Goal: Information Seeking & Learning: Learn about a topic

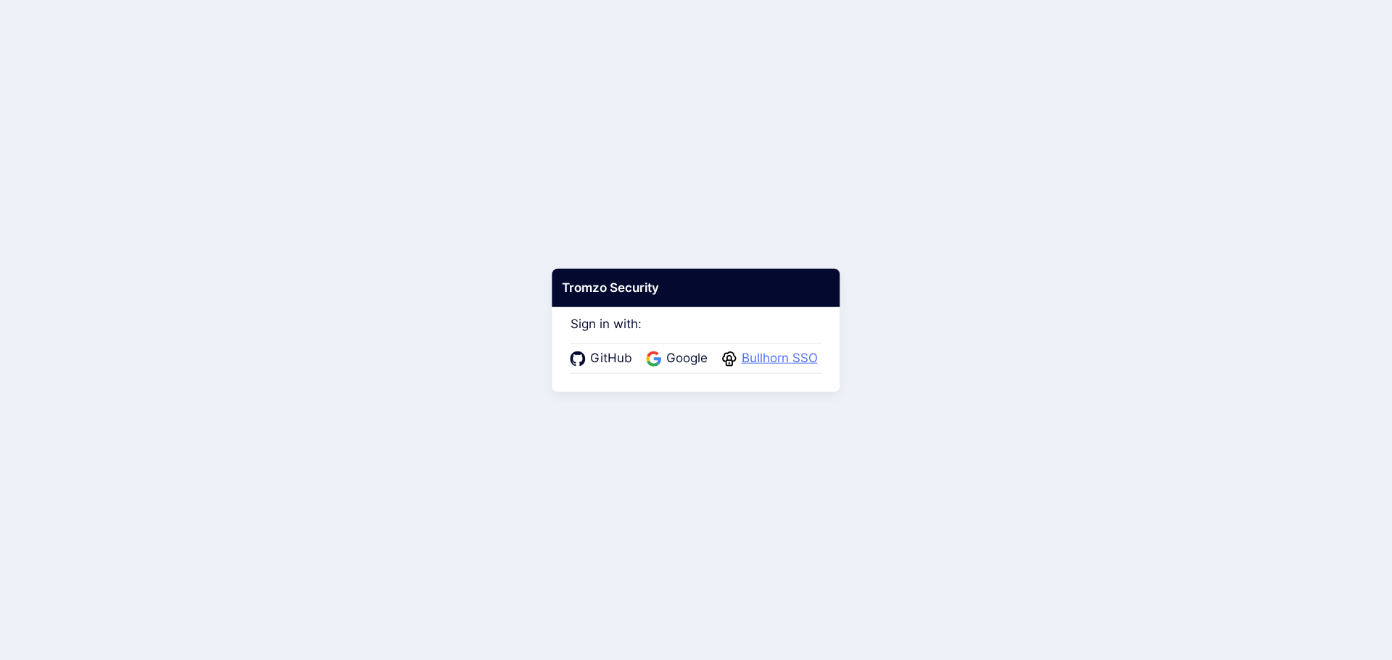
click at [745, 354] on span "Bullhorn SSO" at bounding box center [779, 358] width 85 height 19
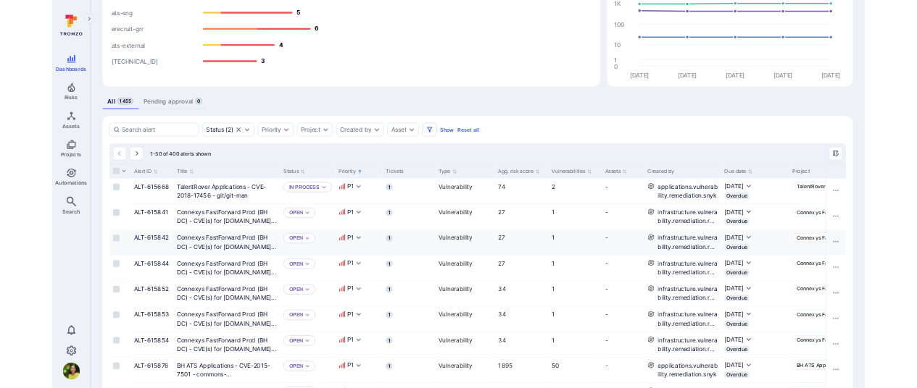
scroll to position [1, 0]
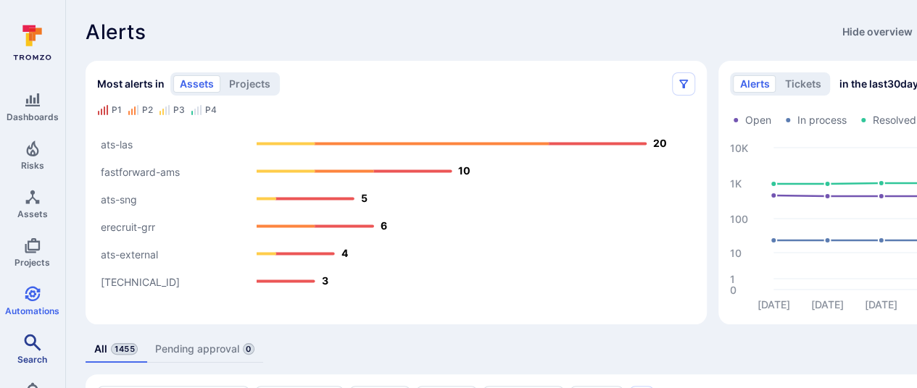
click at [30, 334] on icon "Search" at bounding box center [32, 342] width 17 height 17
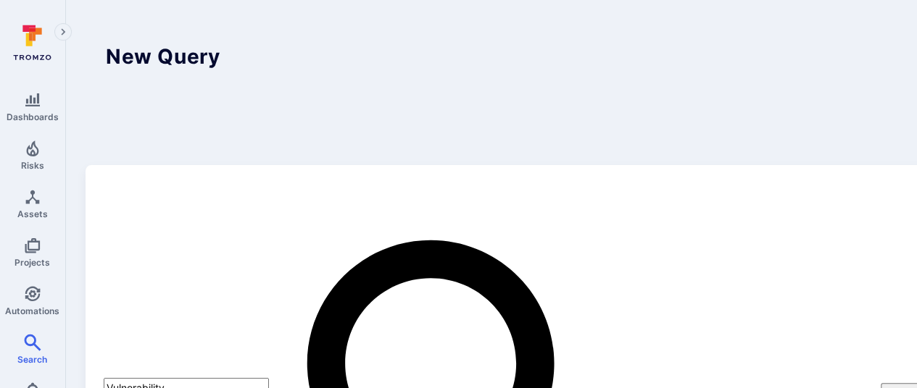
click at [502, 74] on header "New Query Saved Queries" at bounding box center [555, 92] width 938 height 145
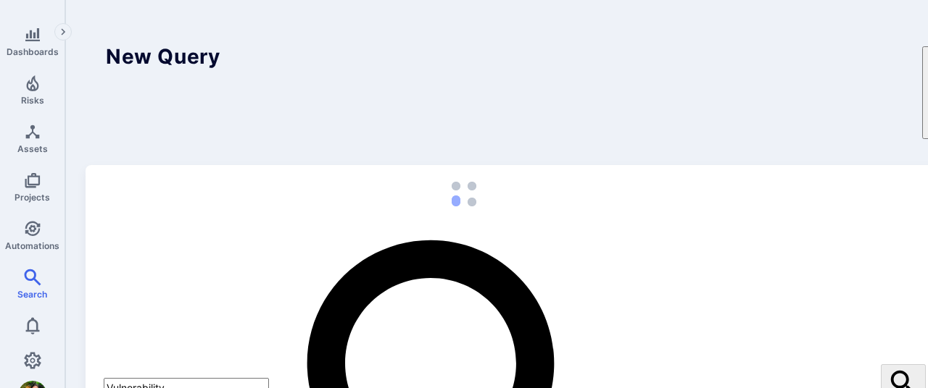
click at [33, 225] on icon "Automations" at bounding box center [32, 228] width 17 height 17
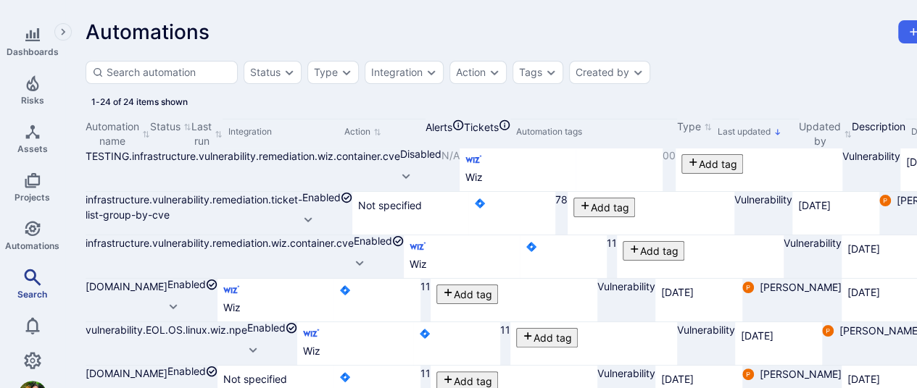
click at [29, 289] on span "Search" at bounding box center [32, 294] width 30 height 11
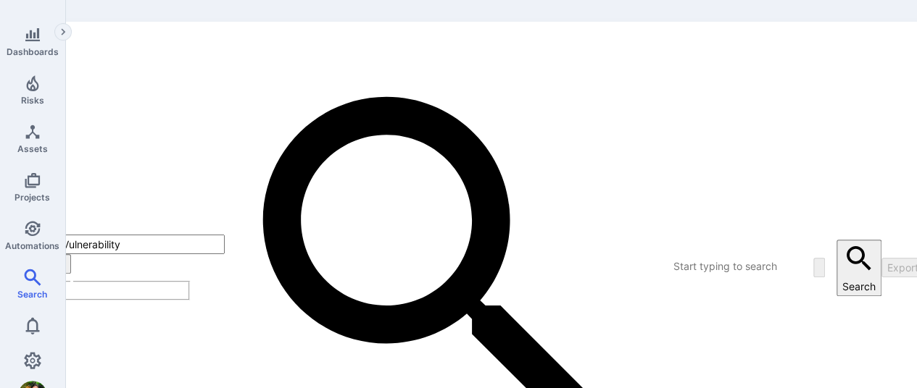
scroll to position [144, 45]
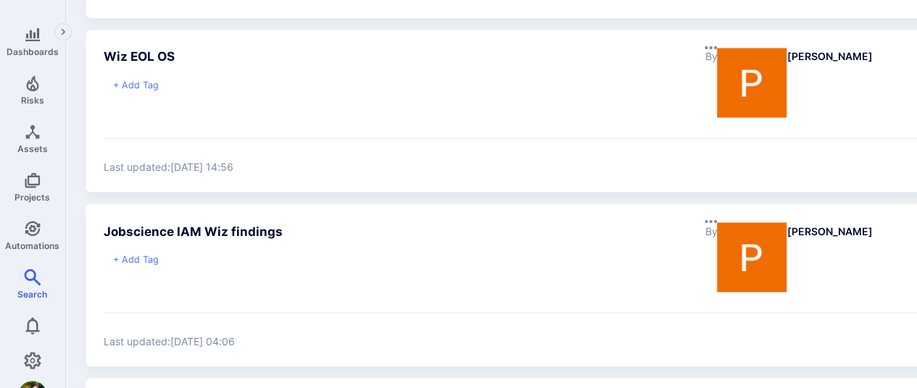
scroll to position [1334, 0]
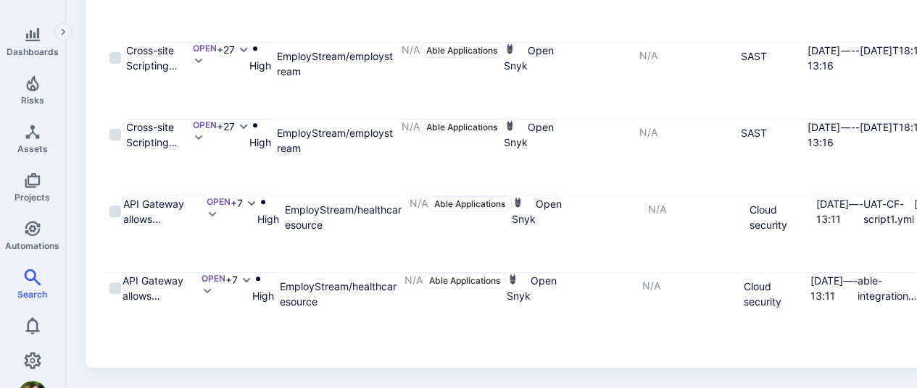
scroll to position [3709, 0]
click at [115, 206] on input "Select row" at bounding box center [115, 212] width 12 height 12
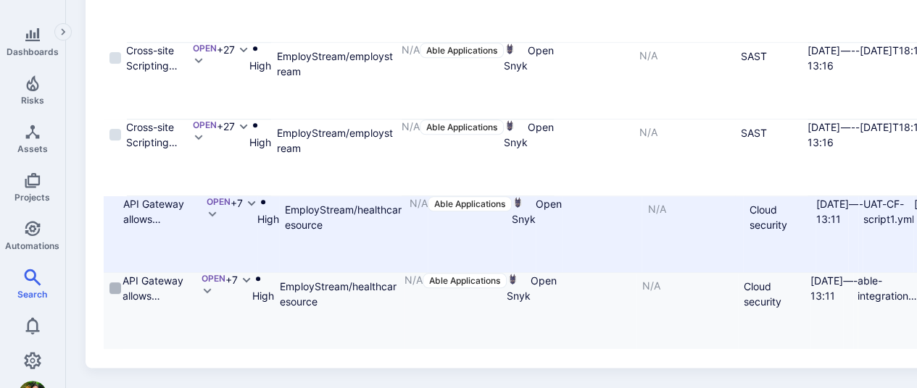
click at [116, 294] on input "Select row" at bounding box center [115, 289] width 12 height 12
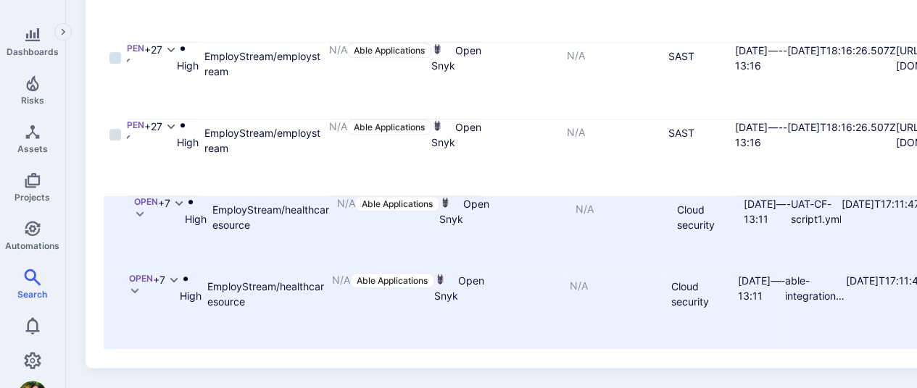
scroll to position [0, 0]
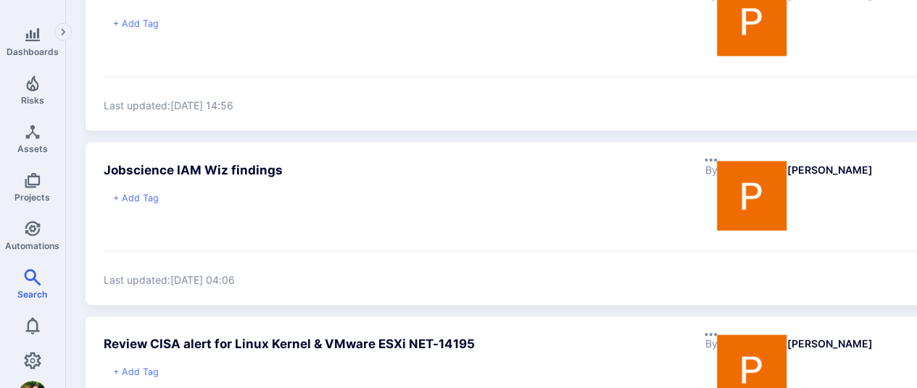
scroll to position [1327, 0]
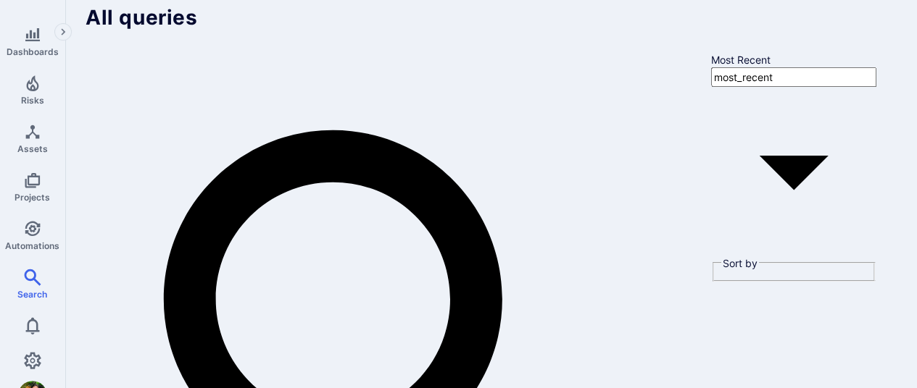
scroll to position [33, 0]
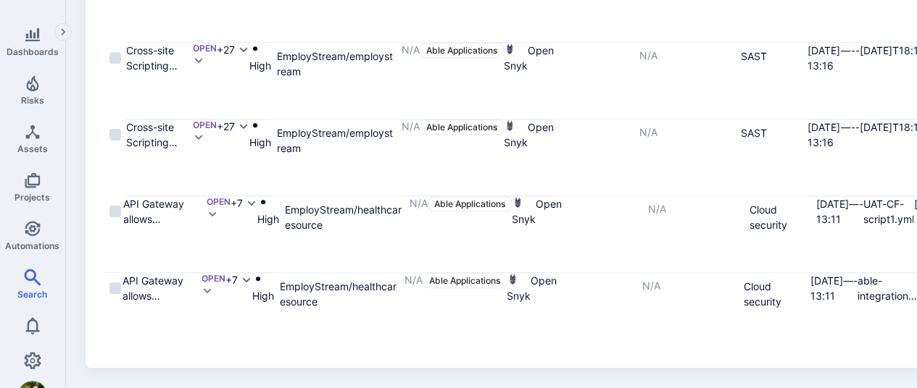
scroll to position [3709, 0]
drag, startPoint x: 244, startPoint y: 200, endPoint x: 132, endPoint y: 180, distance: 113.3
click at [132, 196] on div "API Gateway allows anonymous access Open +7 High EmployStream/healthcaresource …" at bounding box center [613, 234] width 1019 height 77
copy link "API Gateway allows anonymous access"
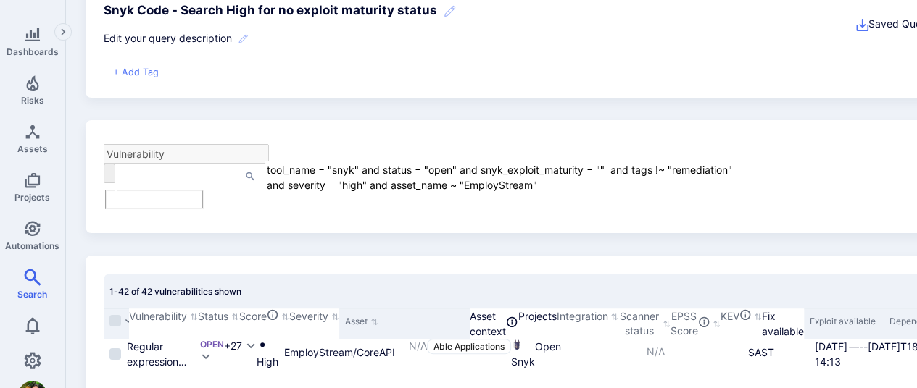
scroll to position [76, 0]
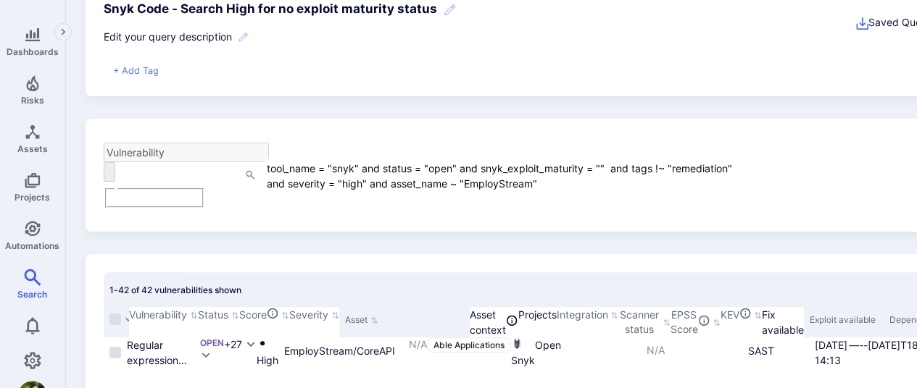
click at [570, 166] on textarea "tool_name = "snyk" and status = "open" and snyk_exploit_maturity = "" and tags …" at bounding box center [500, 174] width 470 height 31
type textarea "tool_name = "snyk" and status = "open" and snyk_exploit_maturity = "" and tags …"
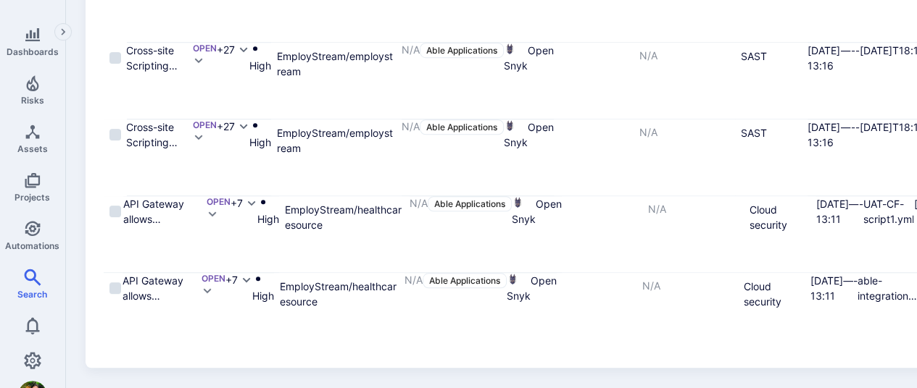
scroll to position [3709, 0]
click at [115, 206] on input "Select row" at bounding box center [115, 212] width 12 height 12
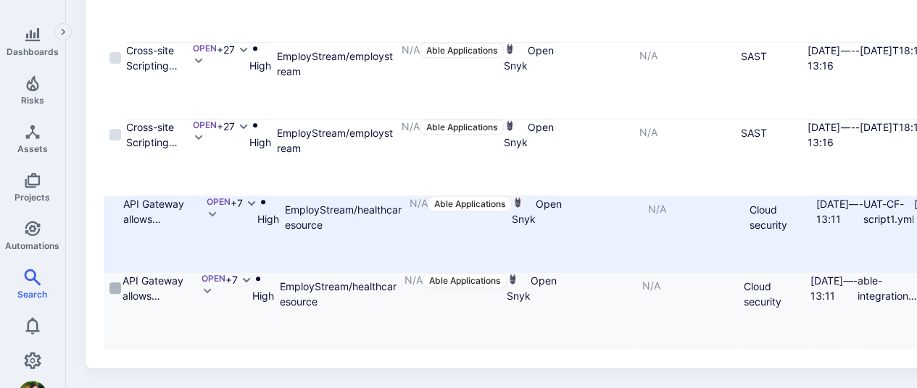
click at [117, 294] on input "Select row" at bounding box center [115, 289] width 12 height 12
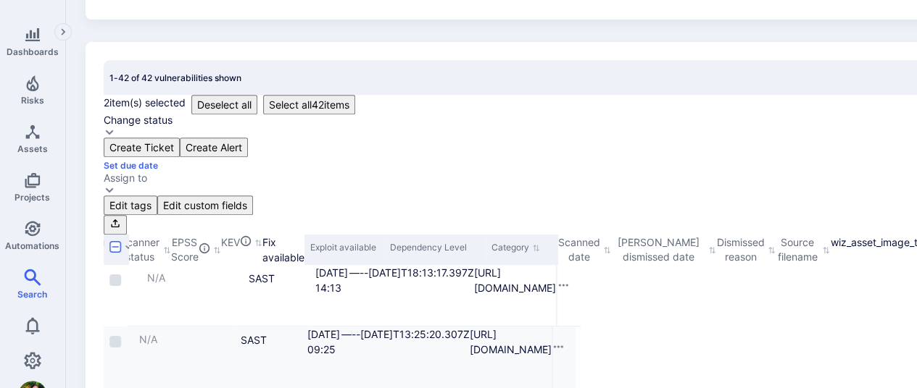
scroll to position [0, 0]
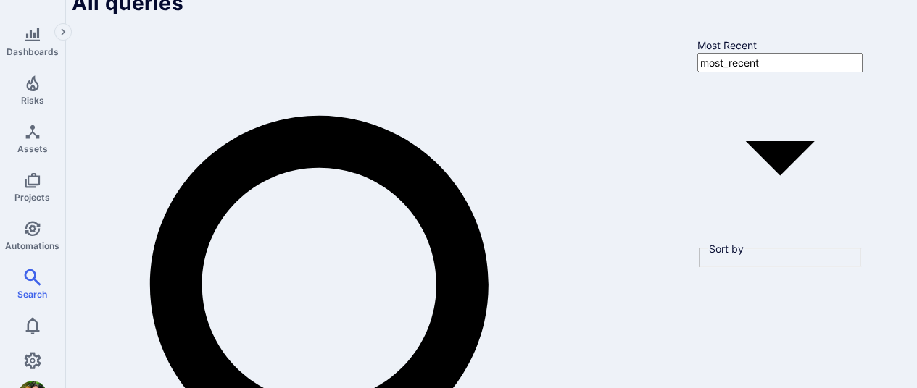
scroll to position [0, 14]
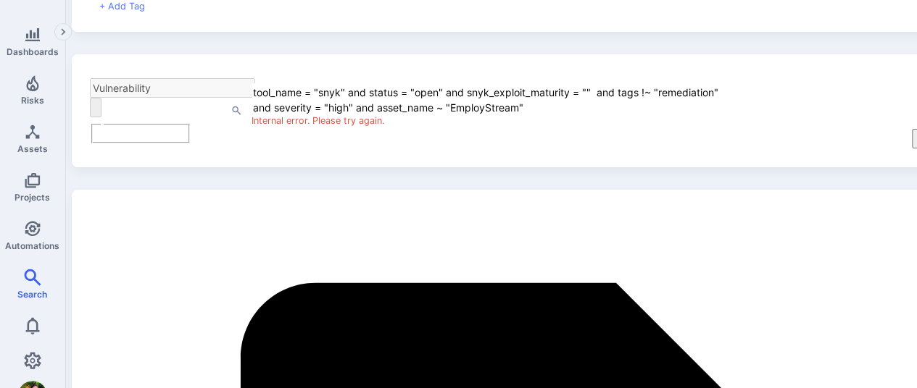
scroll to position [138, 14]
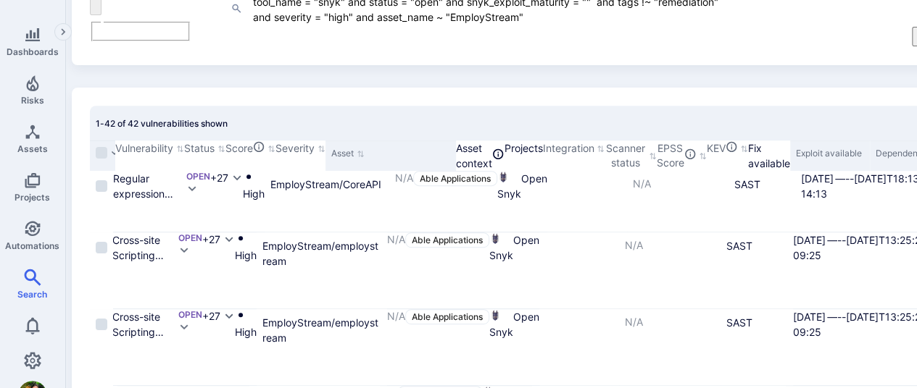
scroll to position [258, 14]
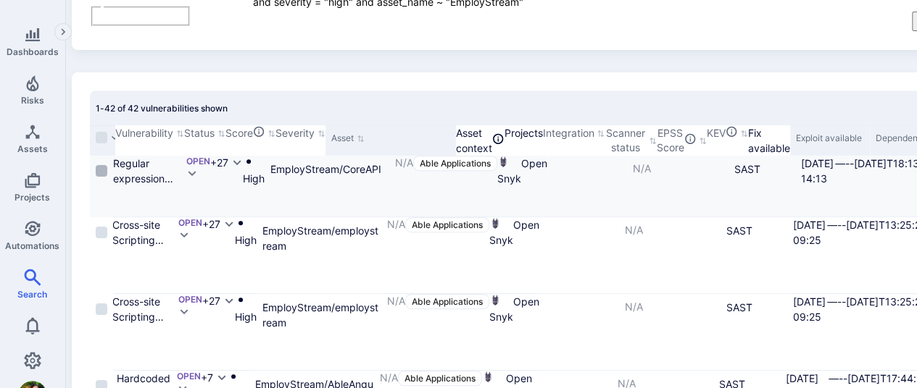
click at [101, 165] on input "Select row" at bounding box center [102, 171] width 12 height 12
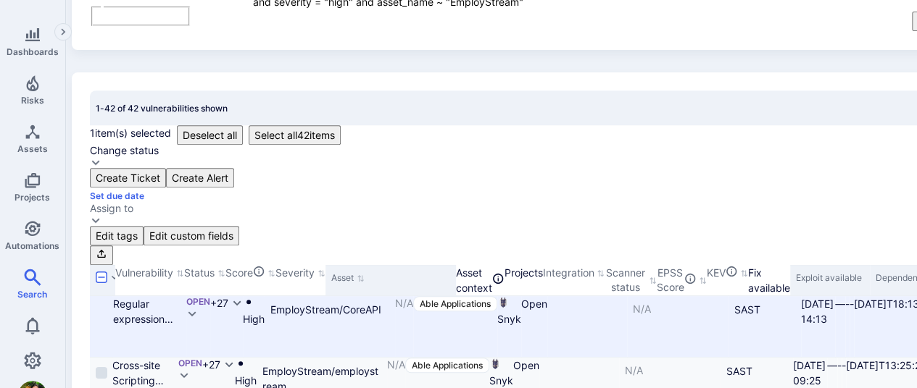
click at [96, 312] on input "Select row" at bounding box center [96, 312] width 0 height 0
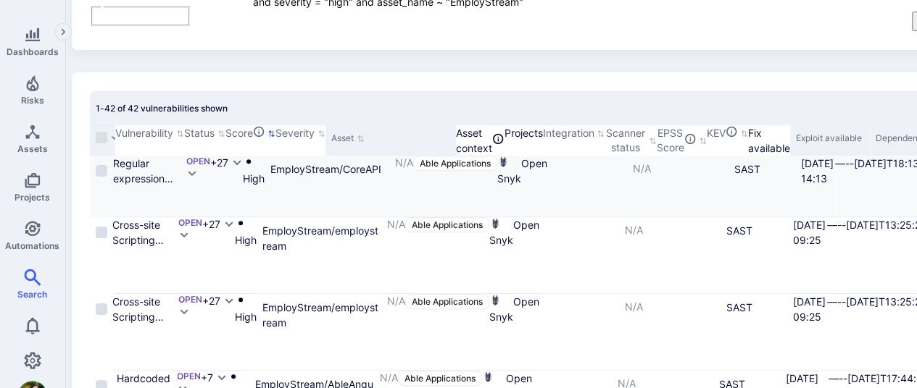
click at [275, 125] on button "Score" at bounding box center [250, 133] width 50 height 16
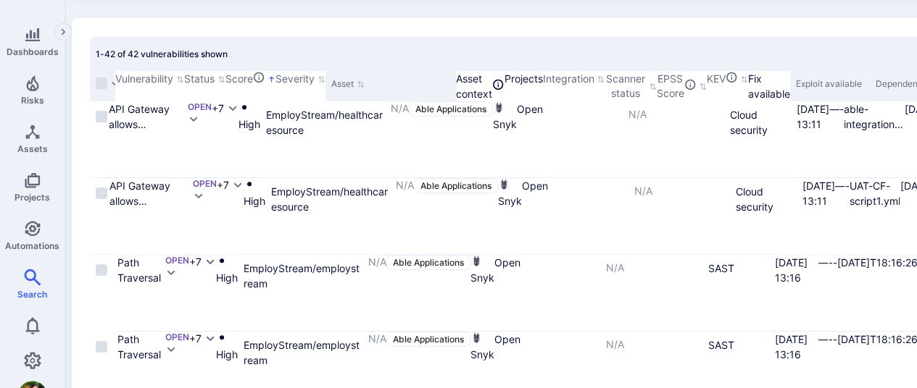
scroll to position [312, 14]
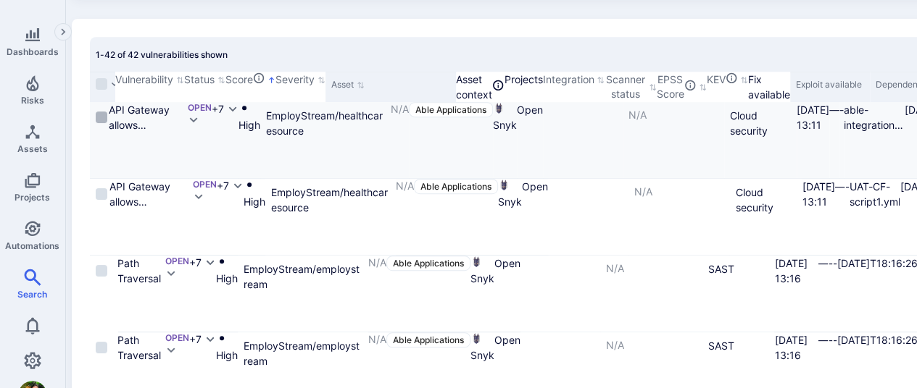
click at [101, 112] on input "Select row" at bounding box center [102, 118] width 12 height 12
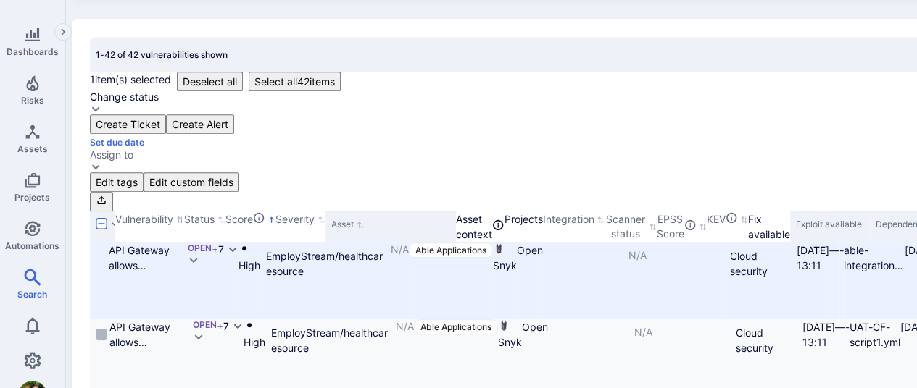
click at [100, 329] on input "Select row" at bounding box center [102, 335] width 12 height 12
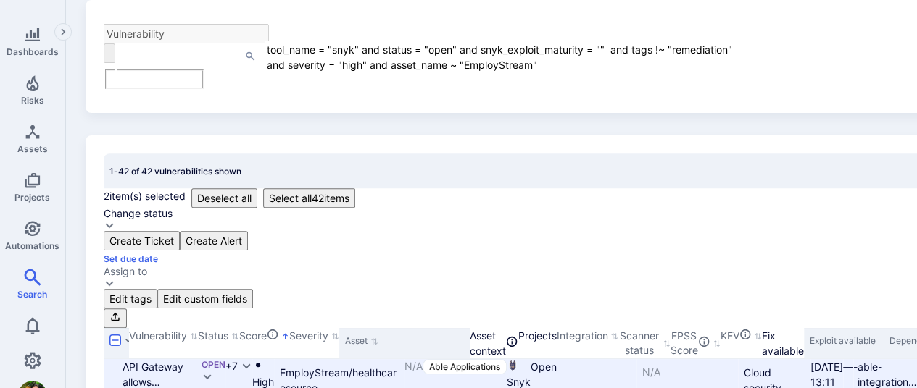
scroll to position [217, 0]
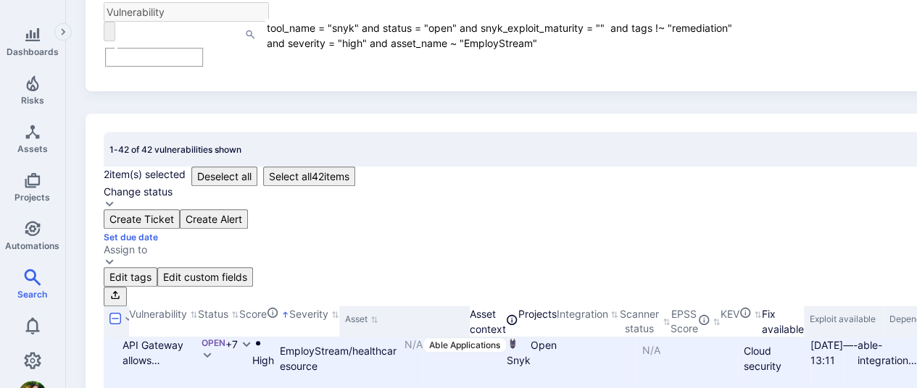
click at [172, 186] on div "Change status" at bounding box center [138, 192] width 69 height 12
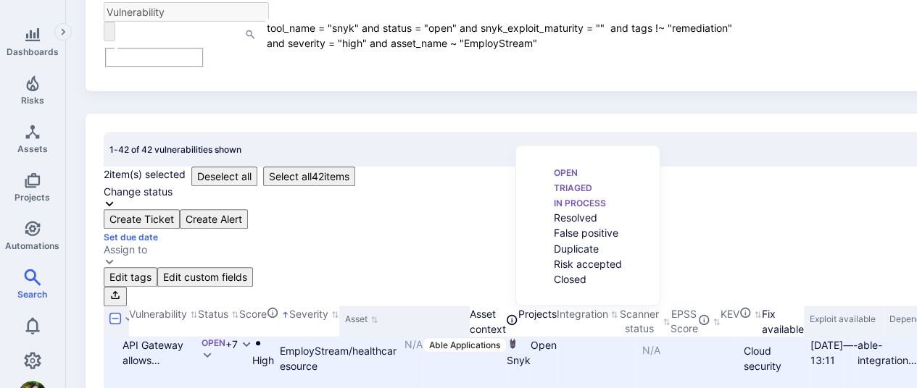
scroll to position [12, 0]
click at [554, 195] on div "Triaged" at bounding box center [603, 187] width 98 height 15
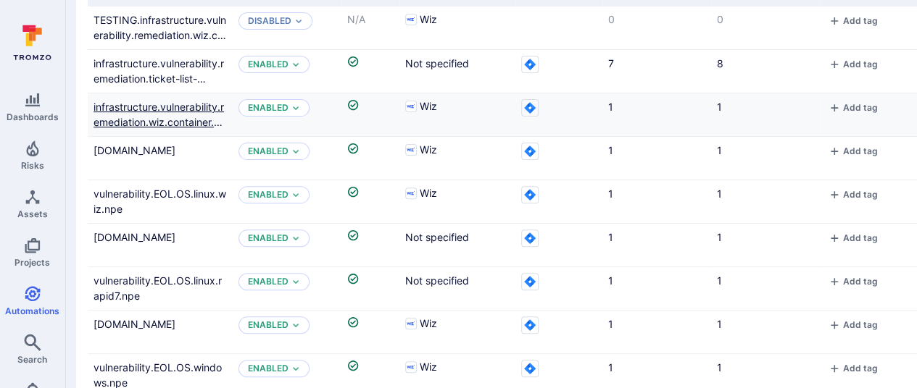
scroll to position [164, 9]
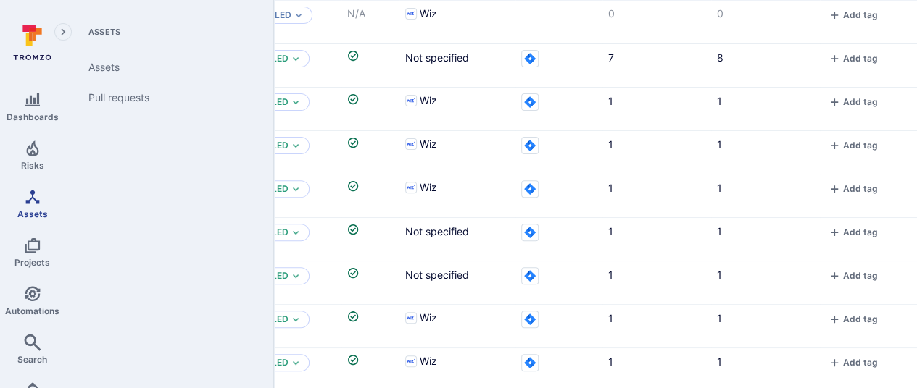
click at [34, 201] on link "Assets" at bounding box center [32, 204] width 65 height 43
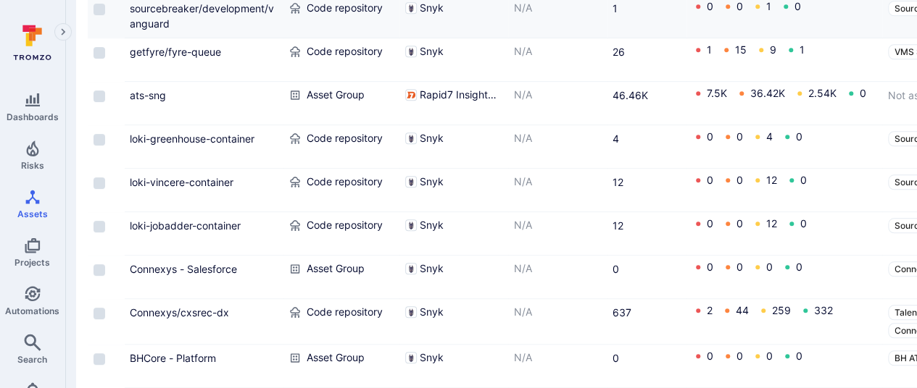
scroll to position [631, 9]
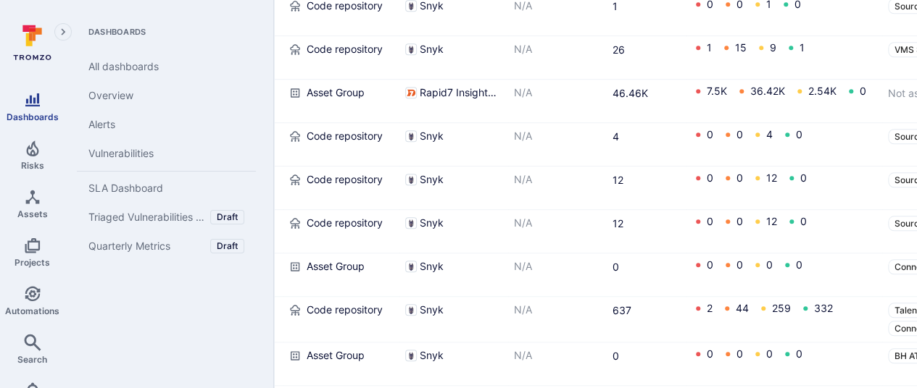
click at [28, 112] on span "Dashboards" at bounding box center [33, 117] width 52 height 11
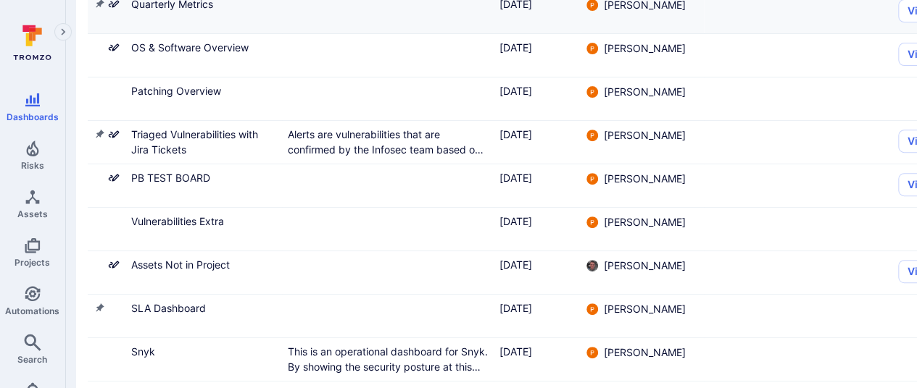
scroll to position [0, 9]
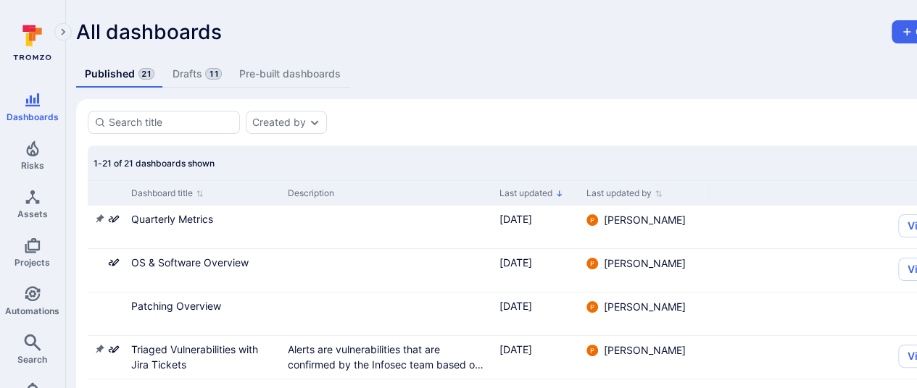
click at [26, 40] on icon at bounding box center [29, 39] width 7 height 13
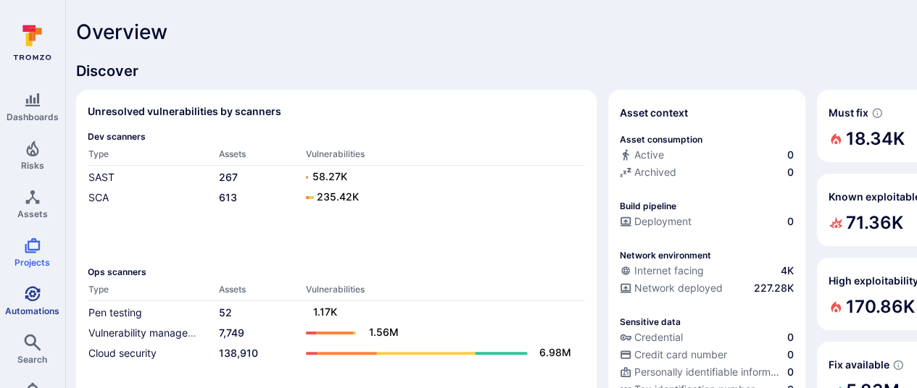
scroll to position [65, 0]
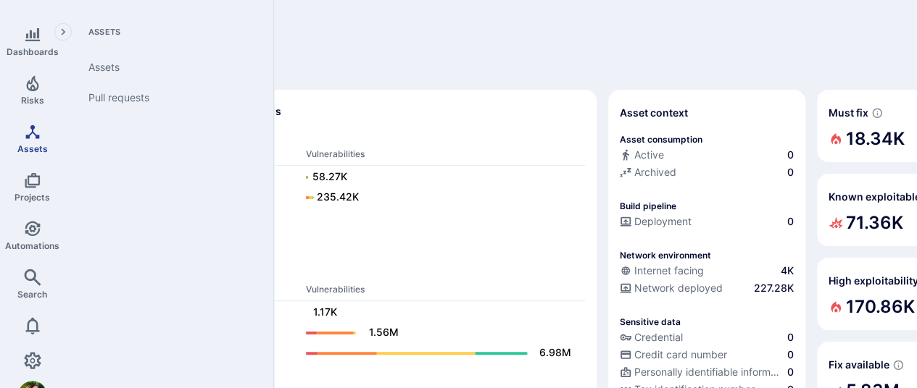
click at [39, 131] on link "Assets" at bounding box center [32, 138] width 65 height 43
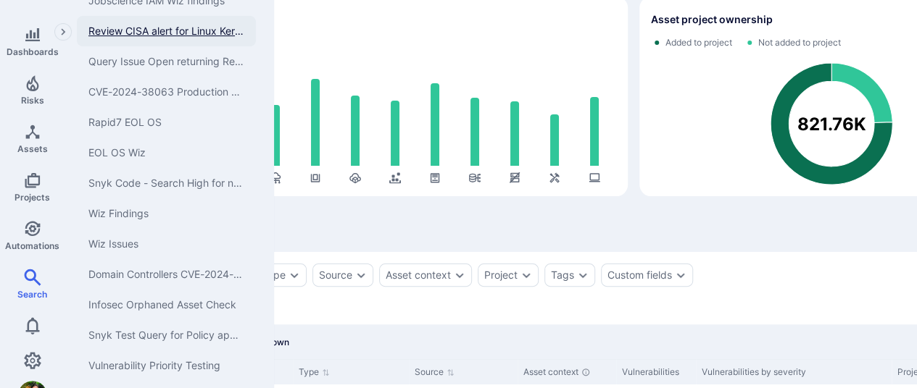
scroll to position [227, 0]
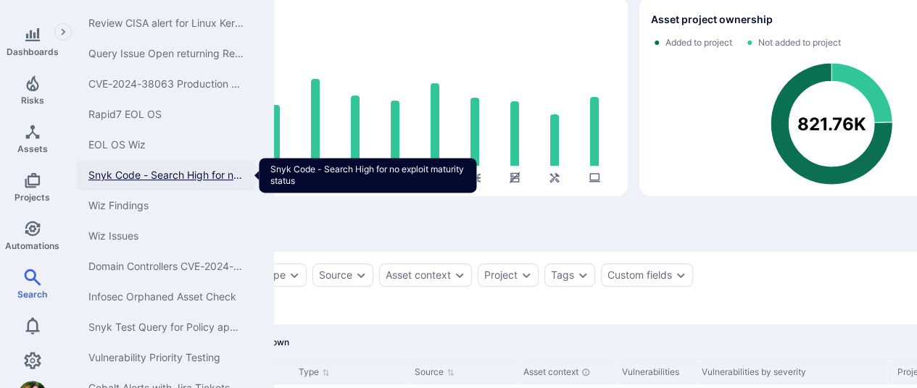
click at [177, 165] on link "Snyk Code - Search High for no exploit maturity status" at bounding box center [166, 175] width 179 height 30
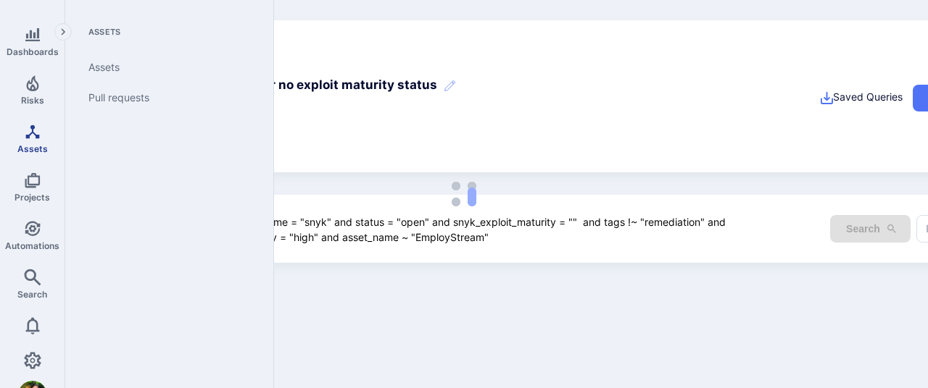
click at [32, 127] on icon "Assets" at bounding box center [32, 132] width 14 height 14
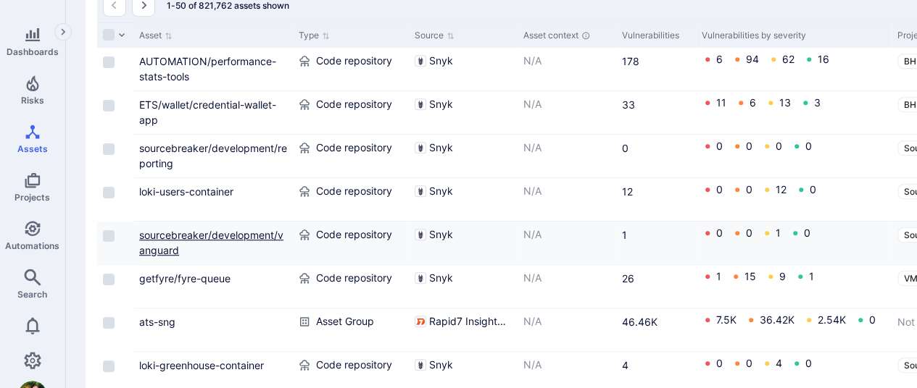
scroll to position [402, 0]
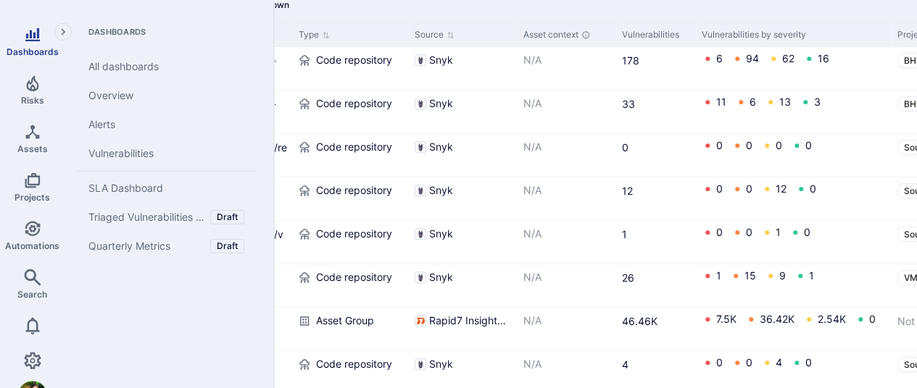
click at [39, 38] on link "Dashboards" at bounding box center [32, 41] width 65 height 43
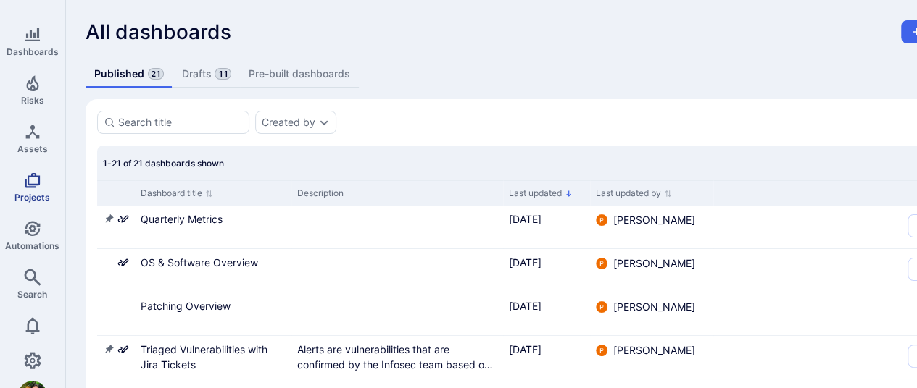
click at [35, 173] on icon "Projects" at bounding box center [32, 180] width 15 height 15
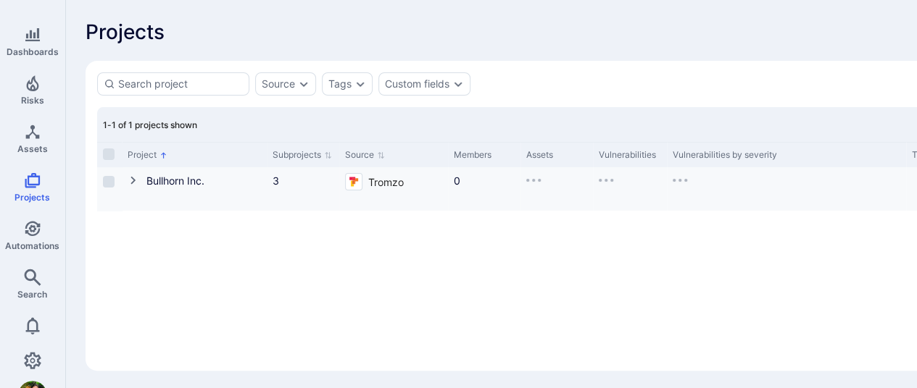
click at [136, 183] on icon "Cell for Project" at bounding box center [134, 181] width 12 height 12
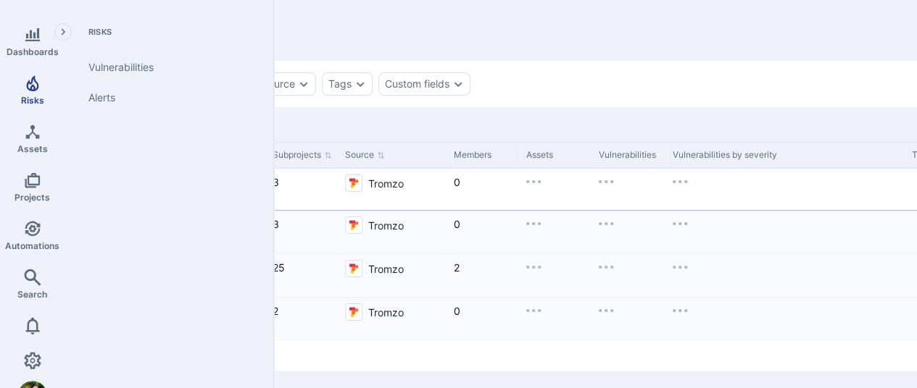
click at [33, 79] on icon "Risks" at bounding box center [32, 83] width 12 height 16
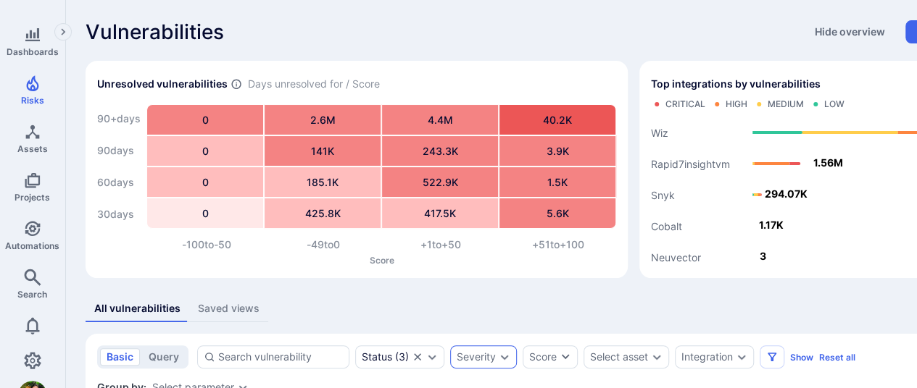
scroll to position [209, 0]
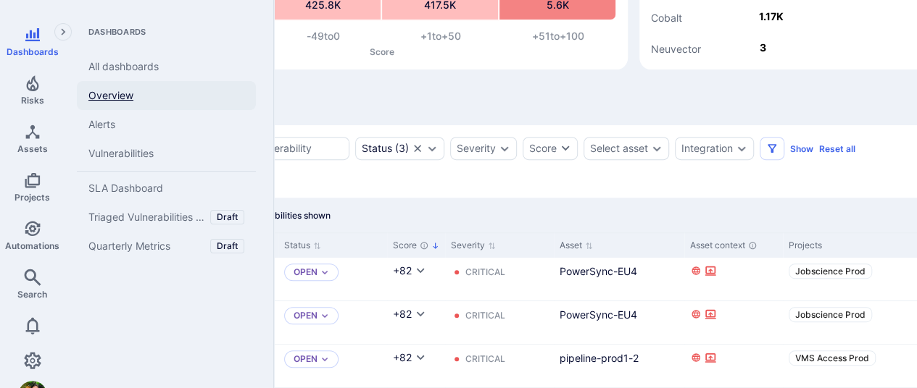
click at [118, 96] on link "Overview" at bounding box center [166, 95] width 179 height 29
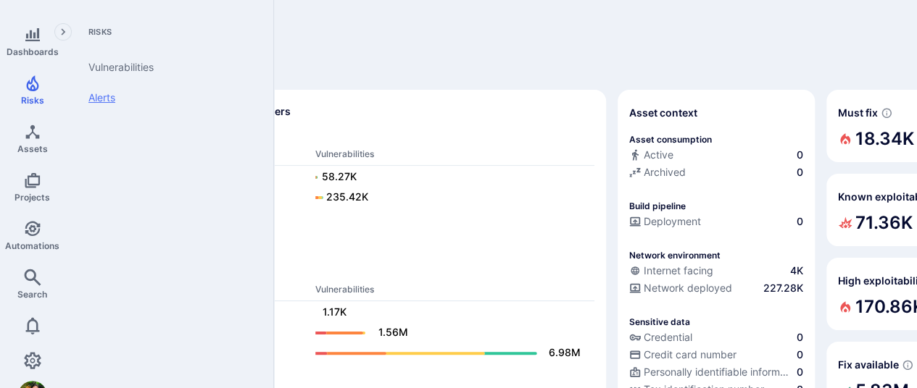
click at [113, 97] on link "Alerts" at bounding box center [166, 98] width 179 height 30
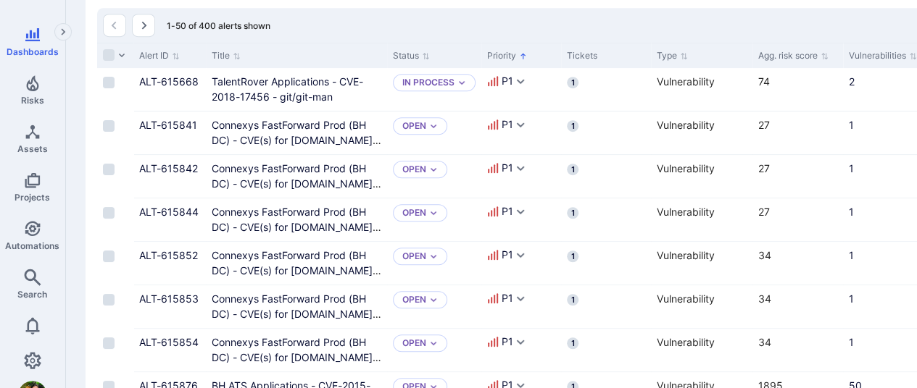
scroll to position [423, 0]
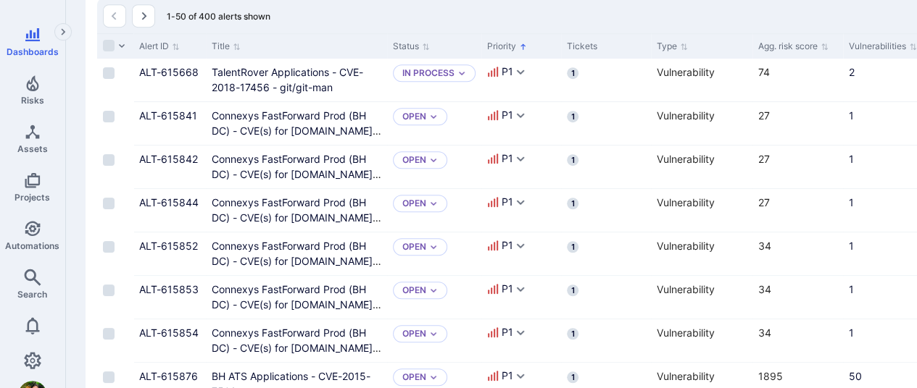
click at [62, 30] on icon "Expand navigation menu" at bounding box center [63, 32] width 10 height 12
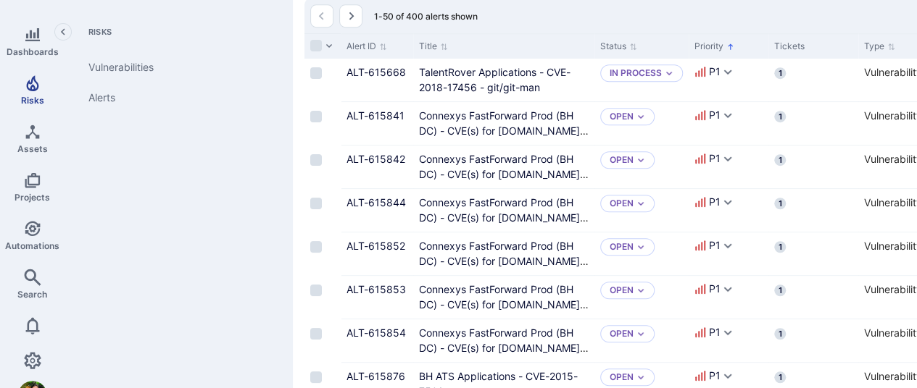
click at [31, 83] on icon "Risks" at bounding box center [32, 83] width 12 height 16
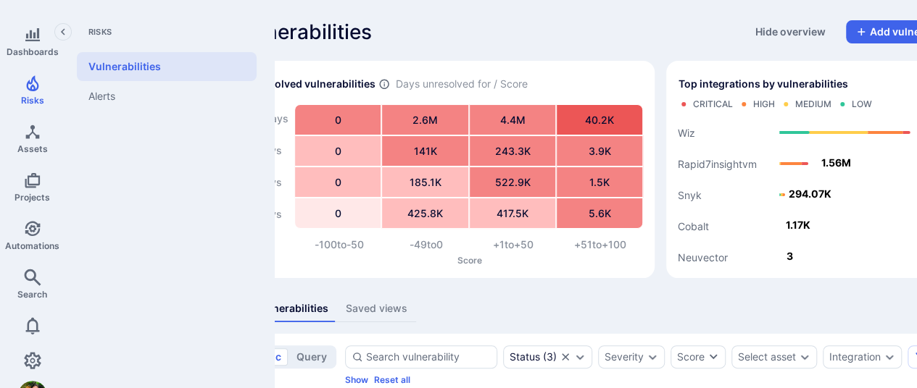
scroll to position [0, 68]
